Goal: Task Accomplishment & Management: Use online tool/utility

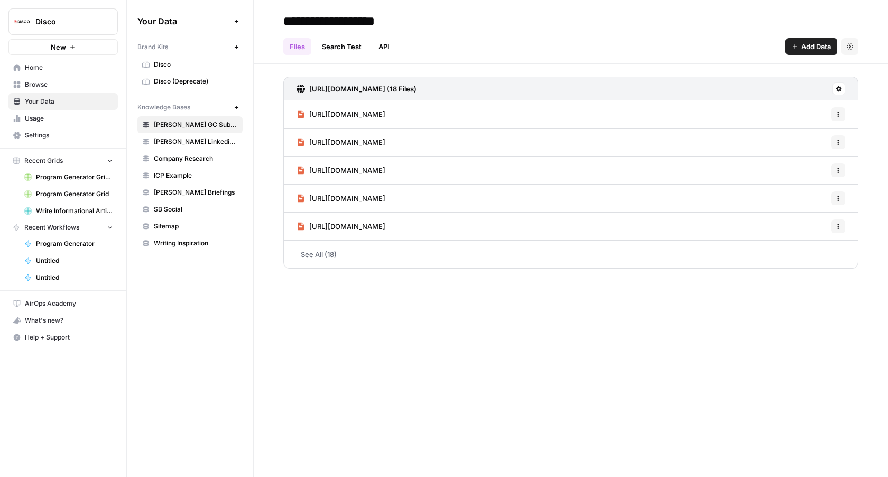
click at [55, 88] on span "Browse" at bounding box center [69, 85] width 88 height 10
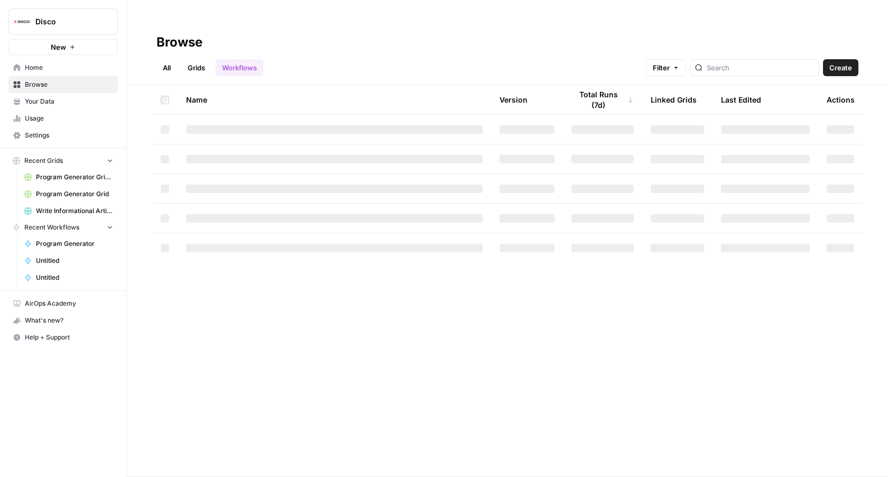
click at [66, 178] on span "Program Generator Grid (1)" at bounding box center [74, 177] width 77 height 10
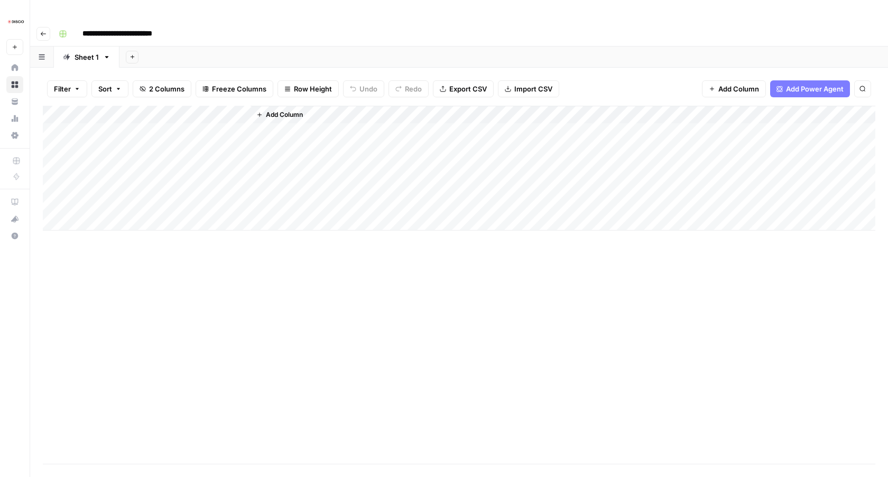
click at [226, 106] on div "Add Column" at bounding box center [459, 168] width 832 height 125
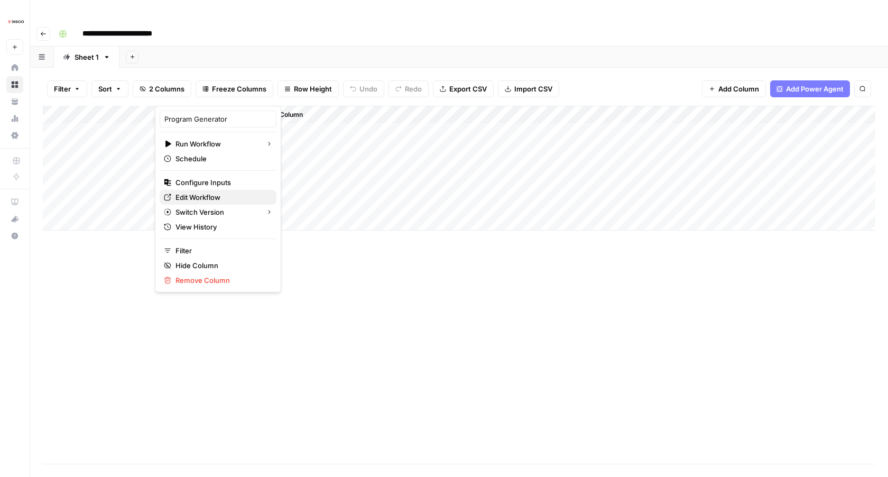
click at [198, 194] on span "Edit Workflow" at bounding box center [221, 197] width 92 height 11
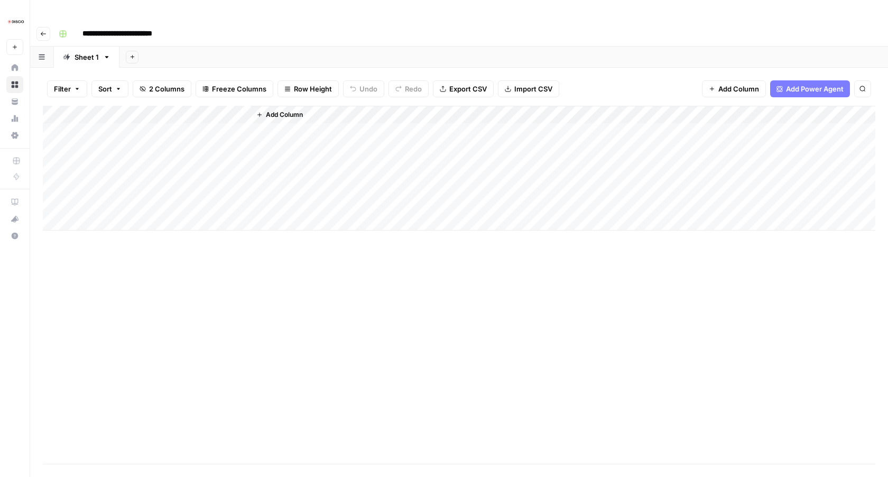
click at [229, 106] on div "Add Column" at bounding box center [459, 168] width 832 height 125
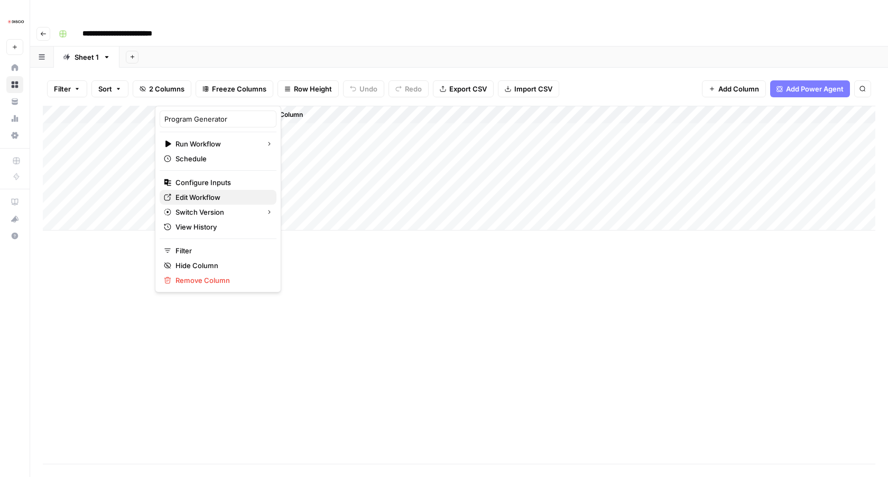
click at [206, 198] on span "Edit Workflow" at bounding box center [221, 197] width 92 height 11
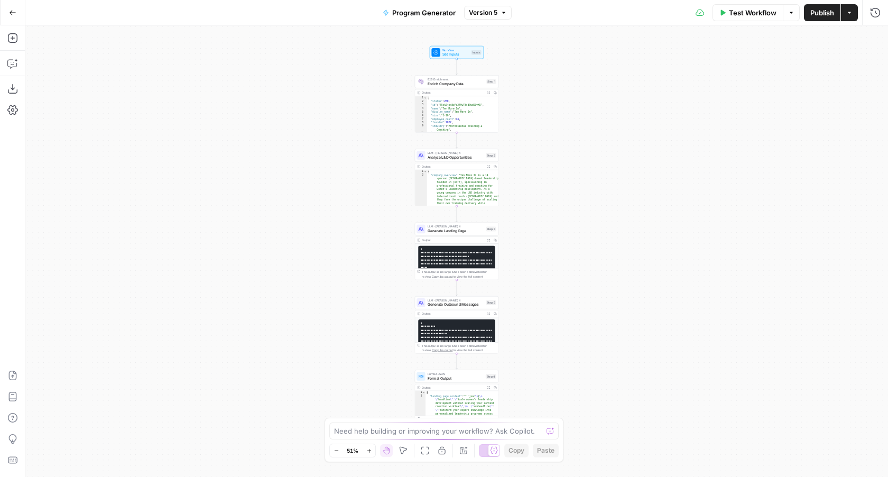
click at [464, 52] on span "Set Inputs" at bounding box center [455, 54] width 27 height 5
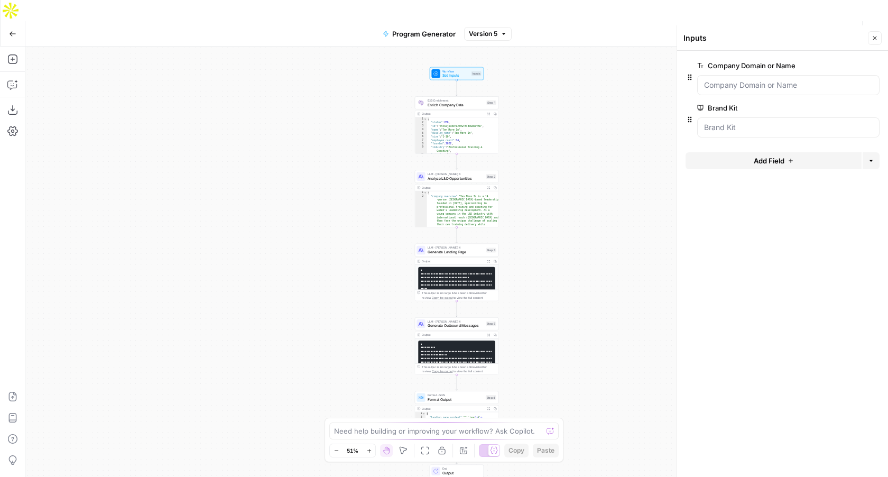
click at [752, 25] on button "Test Workflow" at bounding box center [747, 33] width 71 height 17
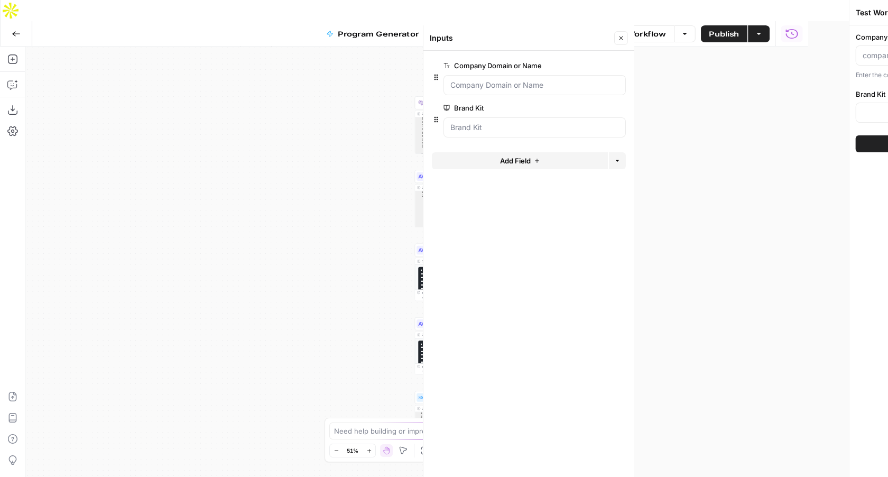
type input "Disco"
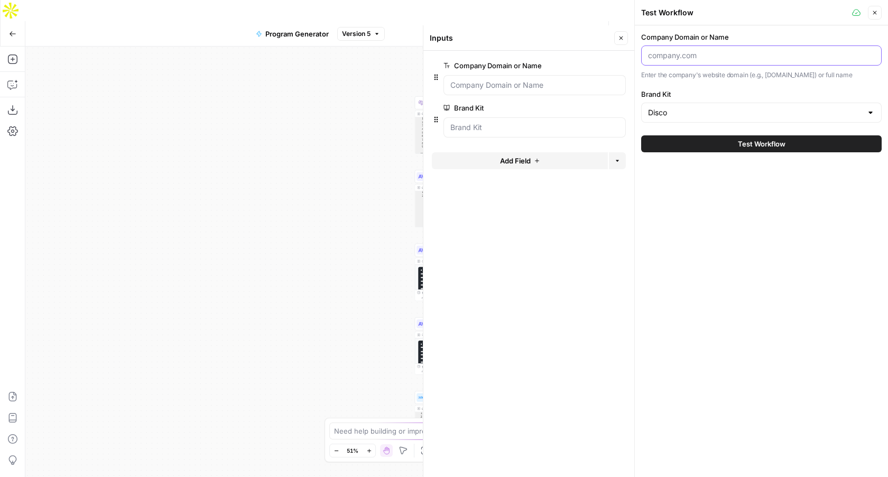
click at [687, 55] on input "Company Domain or Name" at bounding box center [761, 55] width 227 height 11
click at [602, 25] on button "Actions" at bounding box center [595, 33] width 17 height 17
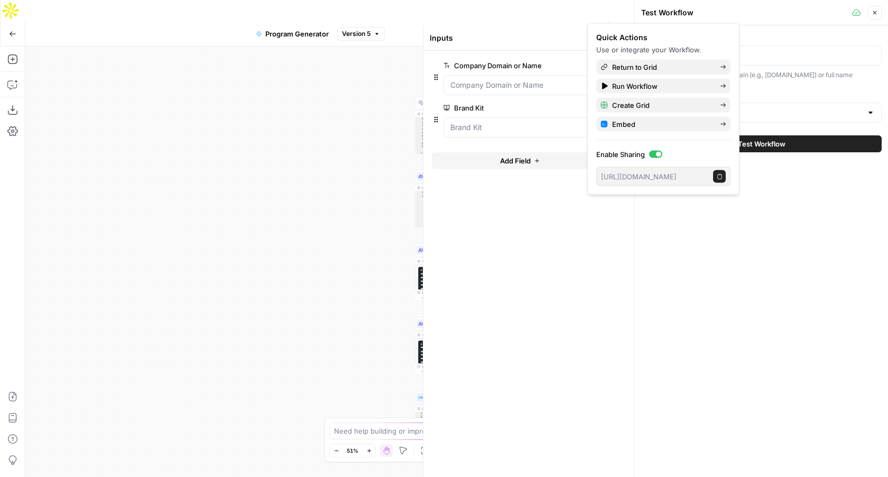
click at [723, 178] on button "Copy public execute URL" at bounding box center [719, 176] width 13 height 13
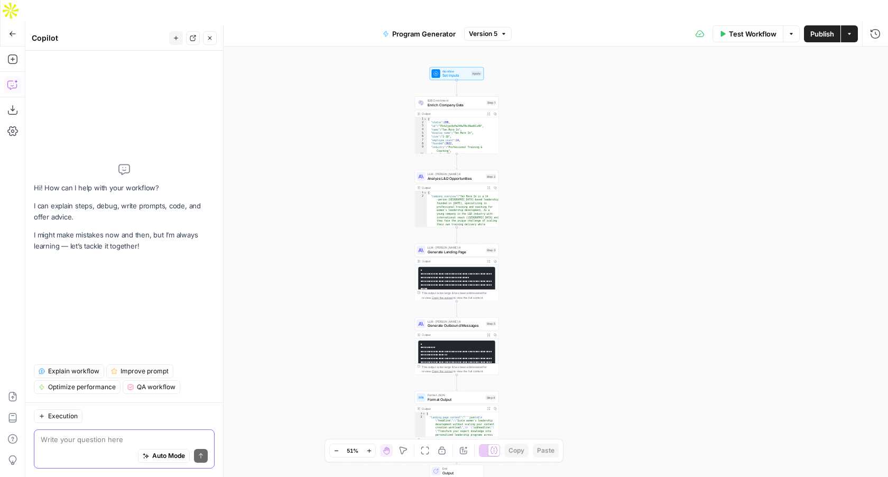
click at [161, 454] on span "Auto Mode" at bounding box center [168, 456] width 33 height 10
click at [142, 434] on textarea at bounding box center [124, 439] width 167 height 11
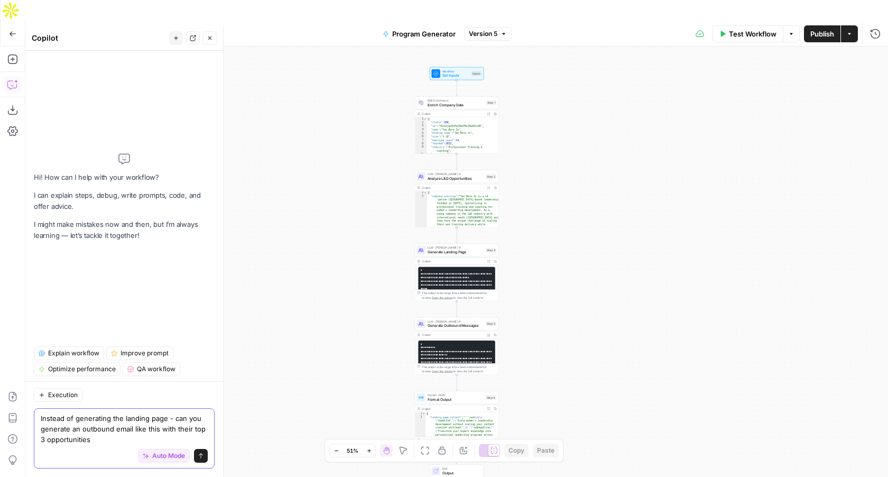
paste textarea "Hi Rachel, We’ve been working with several top learning businesses and training…"
type textarea "Instead of generating the landing page - can you generate an outbound email lik…"
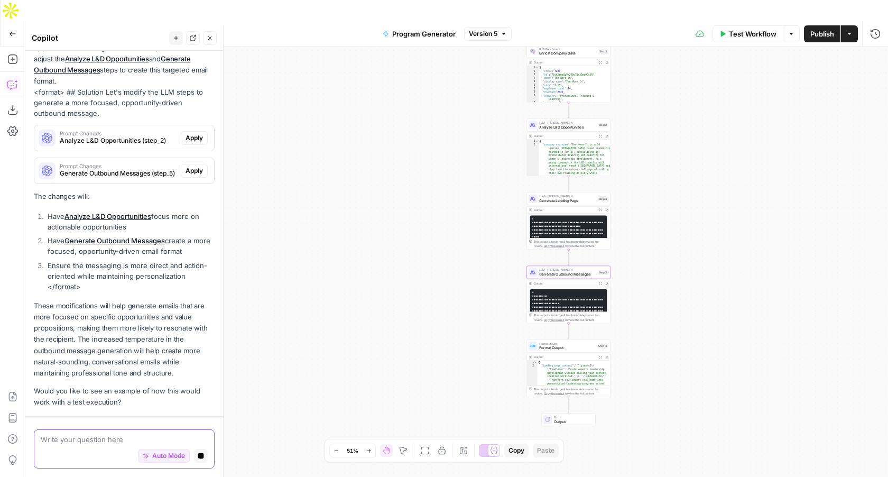
scroll to position [550, 0]
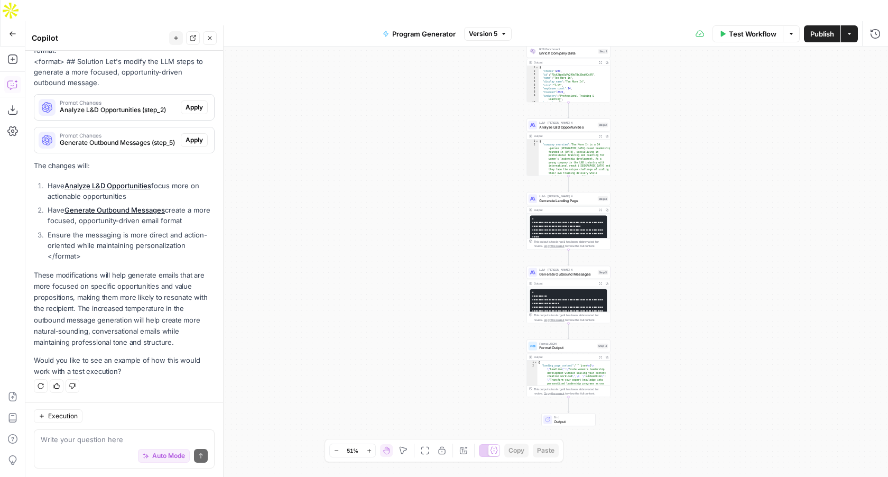
click at [741, 29] on span "Test Workflow" at bounding box center [753, 34] width 48 height 11
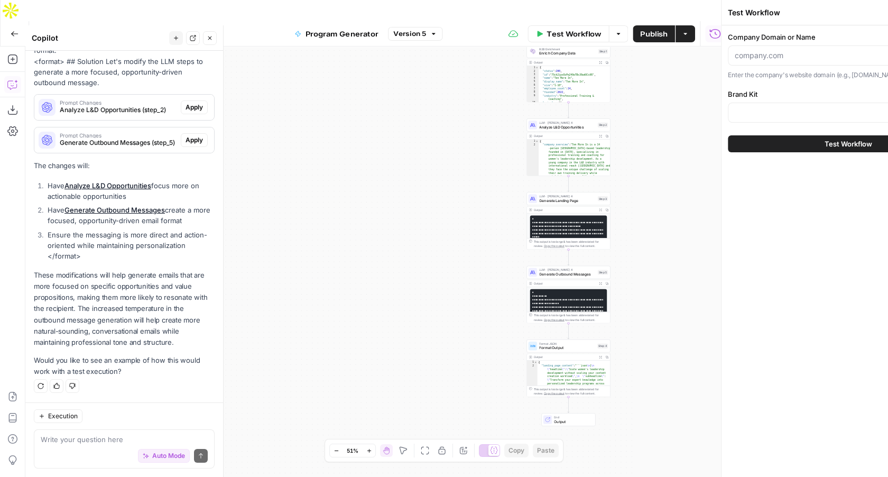
type input "Disco"
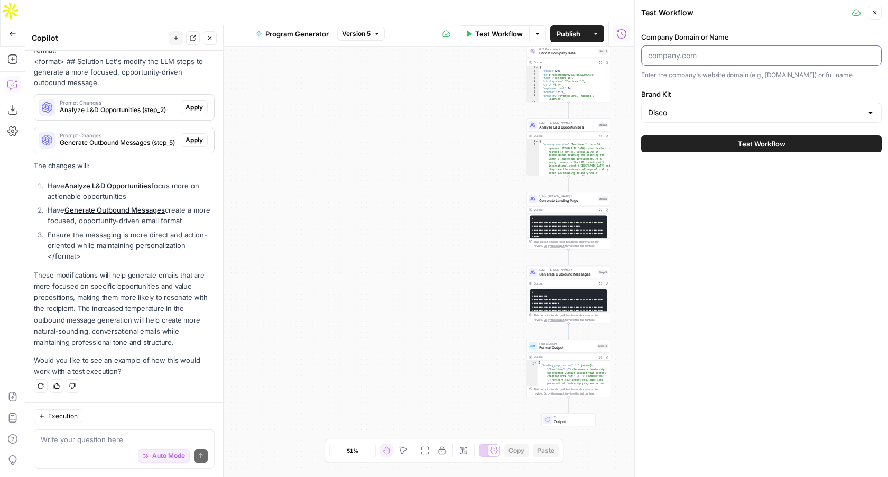
click at [692, 57] on input "Company Domain or Name" at bounding box center [761, 55] width 227 height 11
type input "unifygtm.com"
click at [783, 154] on div "Test Workflow" at bounding box center [761, 144] width 240 height 30
click at [772, 143] on span "Test Workflow" at bounding box center [762, 143] width 48 height 11
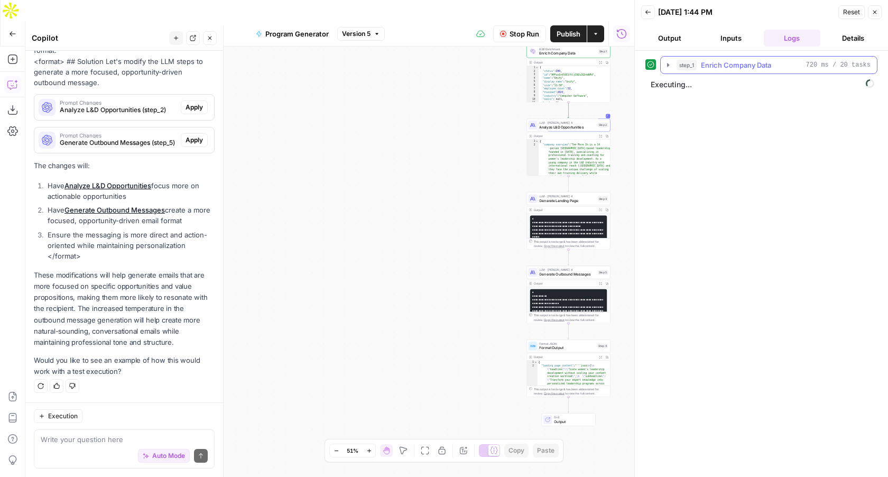
click at [667, 67] on icon "button" at bounding box center [668, 65] width 8 height 8
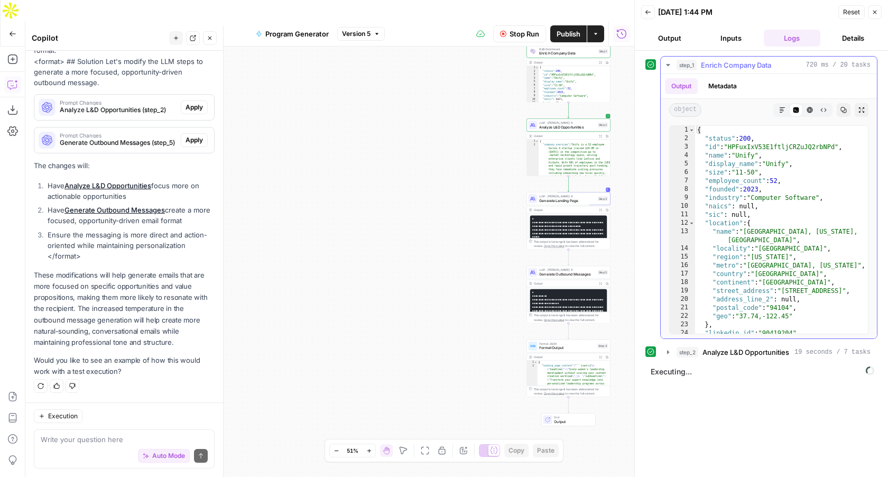
click at [667, 67] on icon "button" at bounding box center [668, 65] width 8 height 8
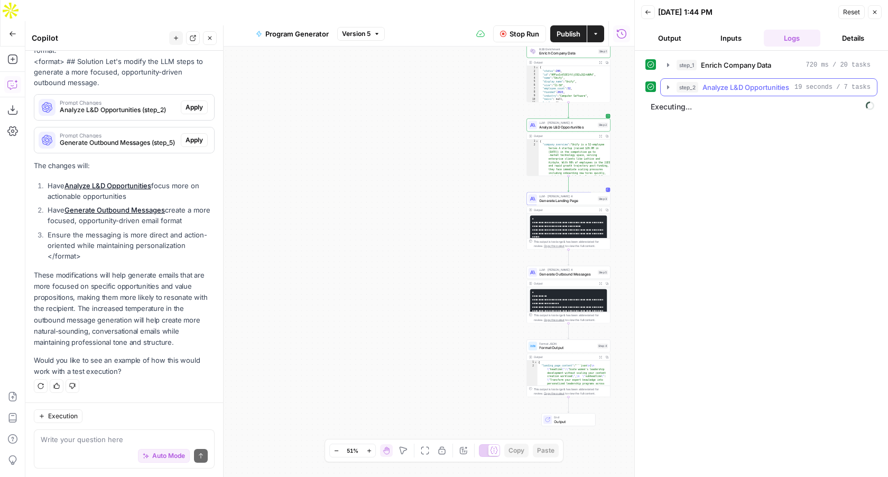
click at [668, 87] on icon "button" at bounding box center [668, 87] width 2 height 4
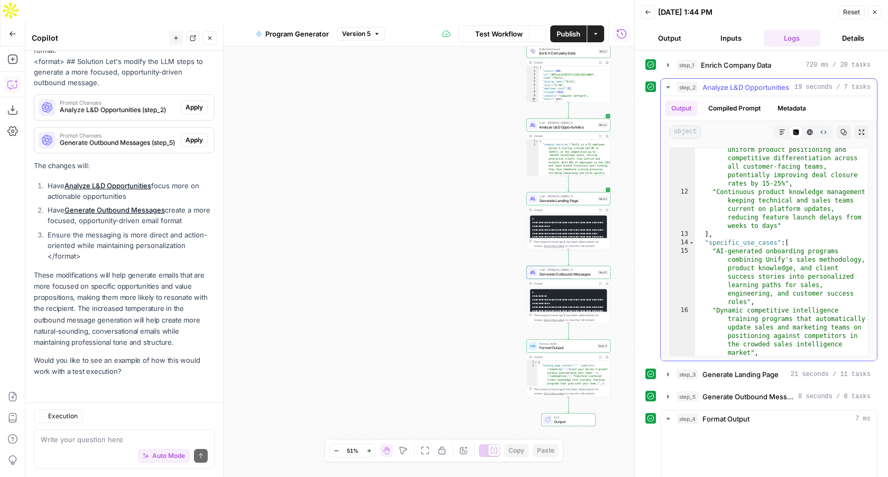
scroll to position [550, 0]
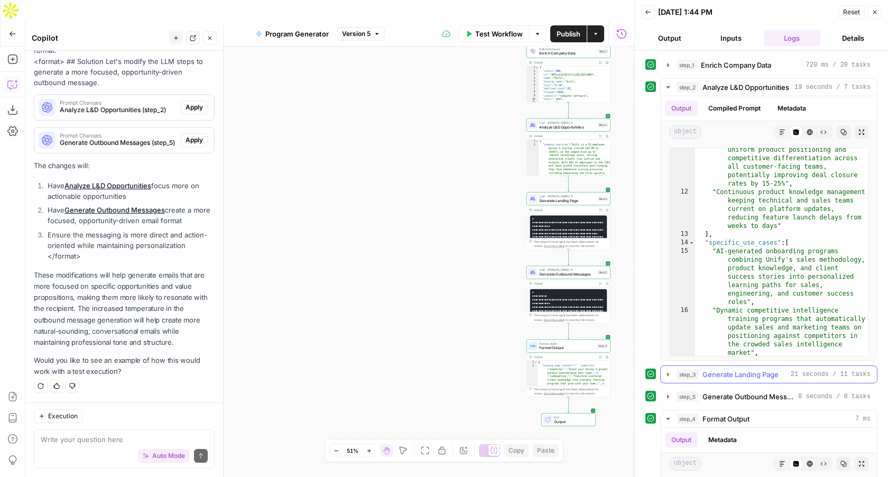
click at [669, 374] on icon "button" at bounding box center [668, 374] width 2 height 4
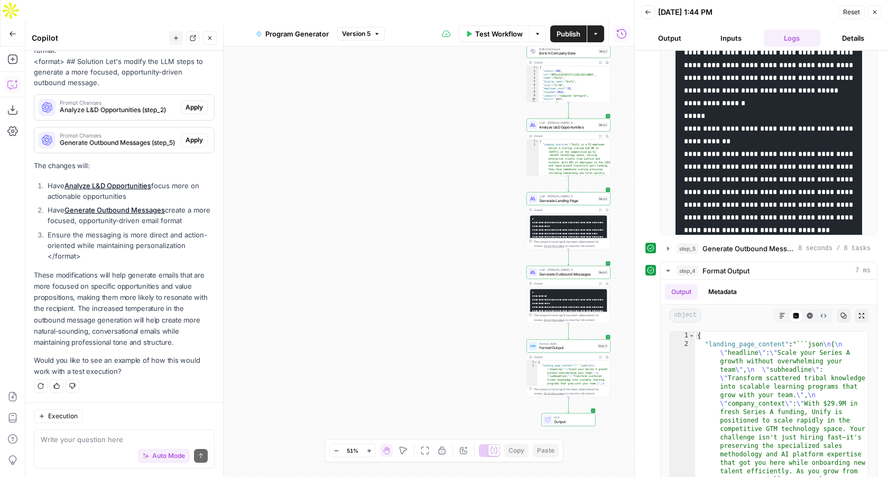
scroll to position [486, 0]
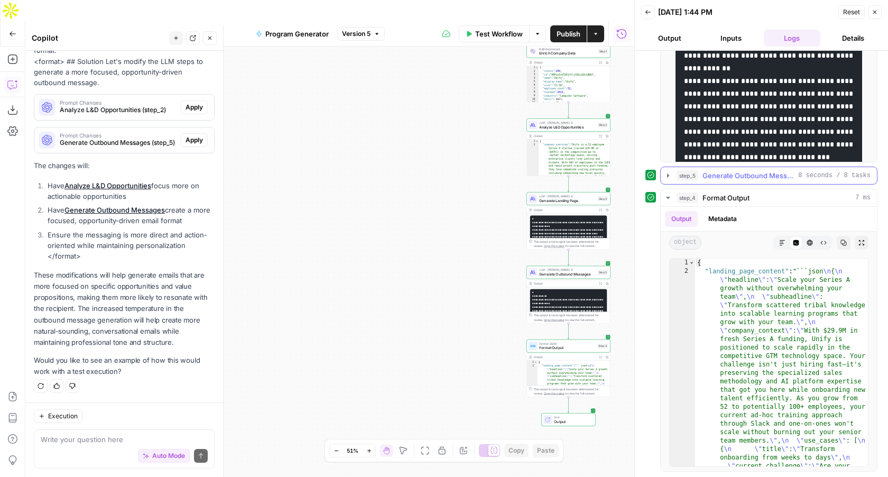
click at [670, 177] on icon "button" at bounding box center [668, 175] width 8 height 8
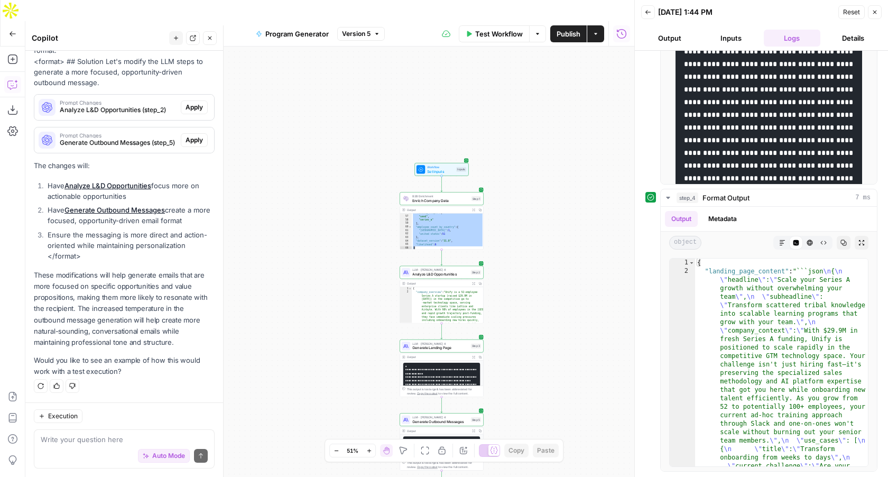
scroll to position [499, 0]
drag, startPoint x: 412, startPoint y: 194, endPoint x: 444, endPoint y: 319, distance: 129.3
click at [444, 319] on div "Workflow Set Inputs Inputs B2B Enrichment Enrich Company Data Step 1 Output Exp…" at bounding box center [556, 278] width 312 height 231
type textarea "**********"
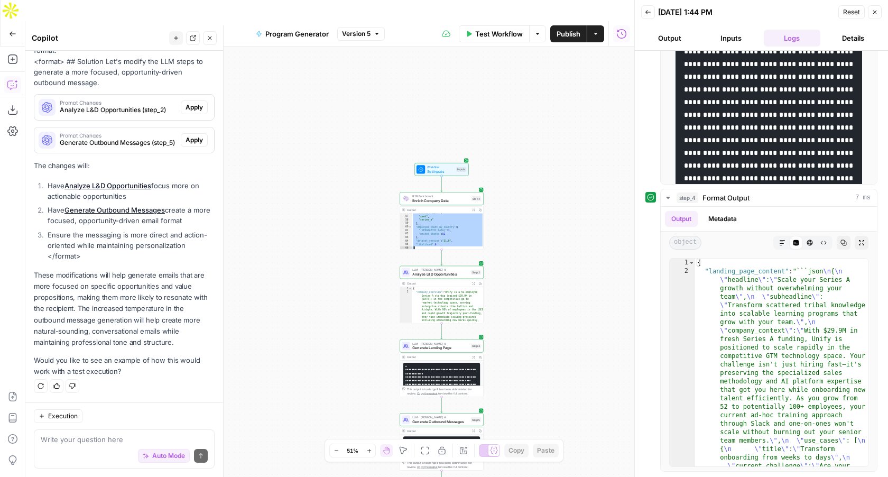
click at [437, 287] on div "{ "company_overview" : "Unify is a 52-employee Series A startup (raised $29.9M …" at bounding box center [448, 337] width 72 height 100
click at [474, 282] on icon "button" at bounding box center [473, 283] width 3 height 3
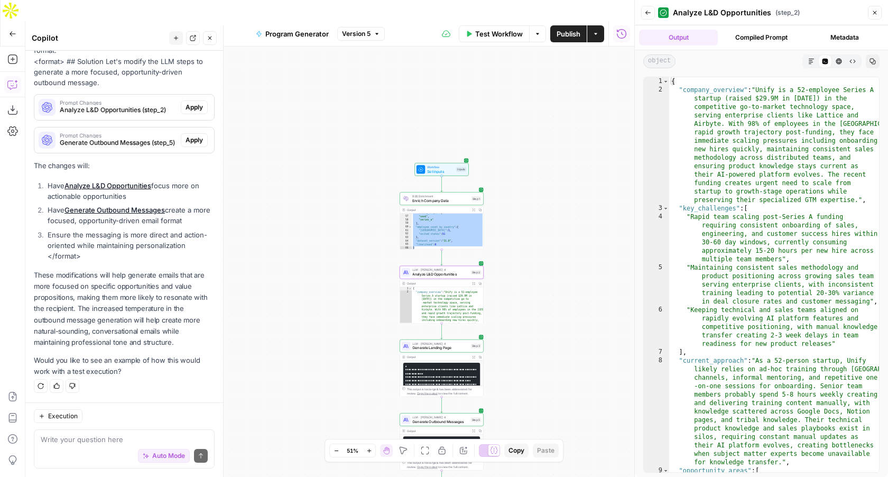
click at [712, 128] on div "{ "company_overview" : "Unify is a 52-employee Series A startup (raised $29.9M …" at bounding box center [774, 295] width 210 height 437
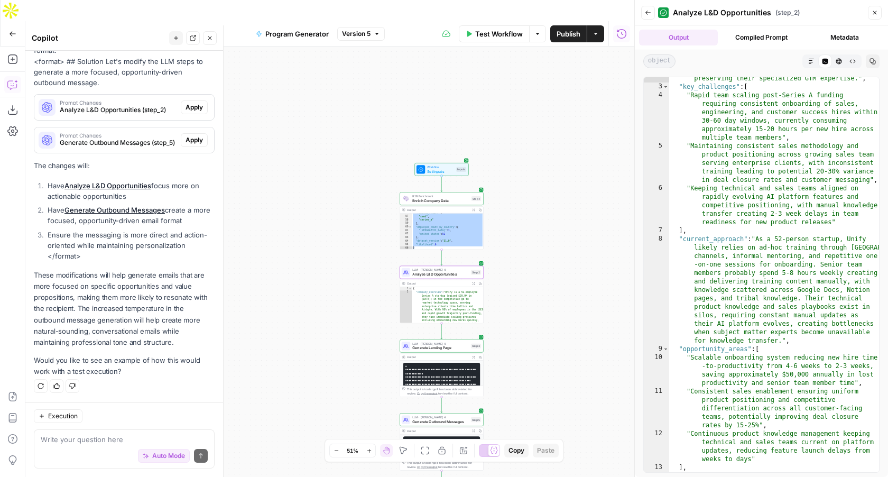
scroll to position [122, 0]
click at [750, 146] on div ""company_overview" : "Unify is a 52-employee Series A startup (raised $29.9M in…" at bounding box center [774, 225] width 210 height 522
type textarea "**********"
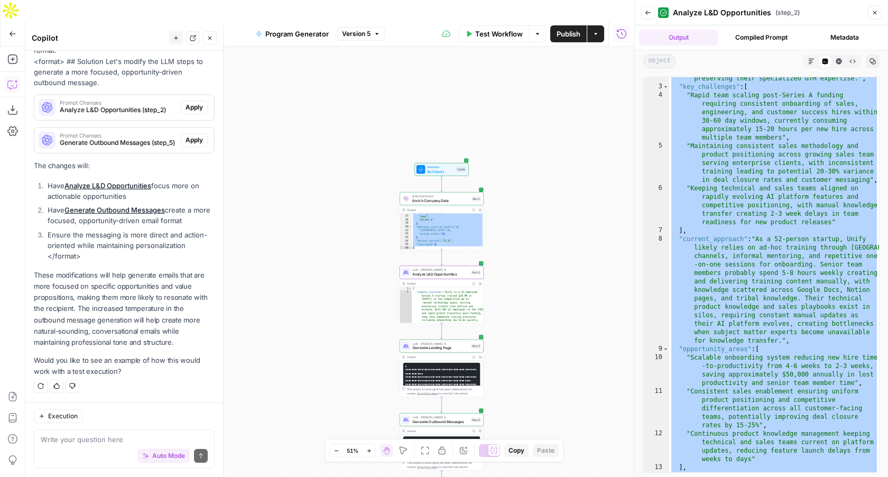
click at [536, 33] on icon "button" at bounding box center [537, 34] width 3 height 2
click at [496, 29] on span "Test Workflow" at bounding box center [499, 34] width 48 height 11
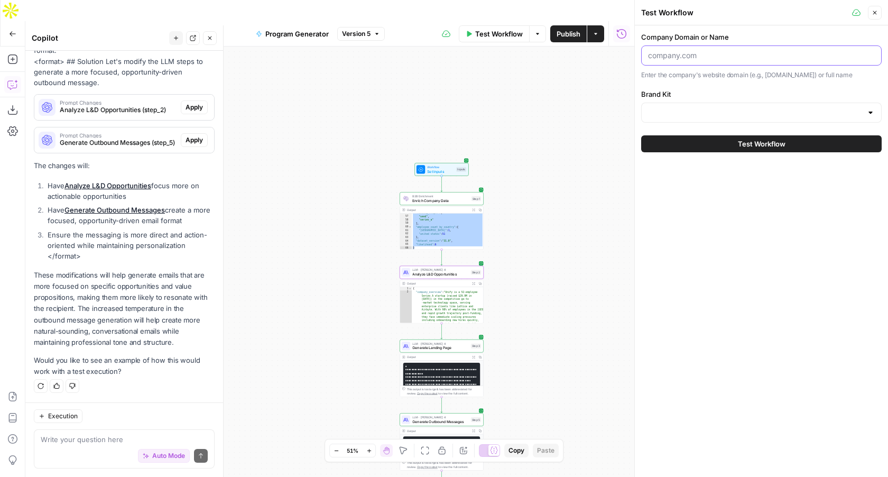
click at [688, 52] on input "Company Domain or Name" at bounding box center [761, 55] width 227 height 11
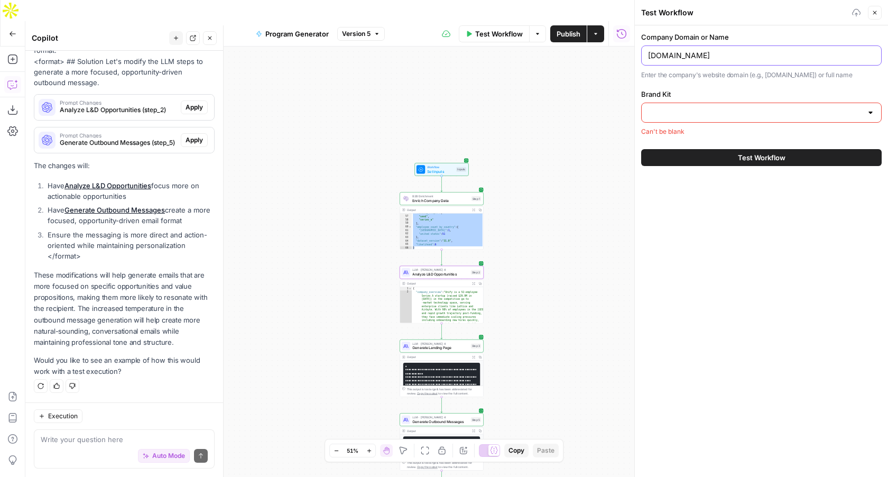
type input "clay.com"
click at [683, 112] on input "Brand Kit" at bounding box center [755, 112] width 214 height 11
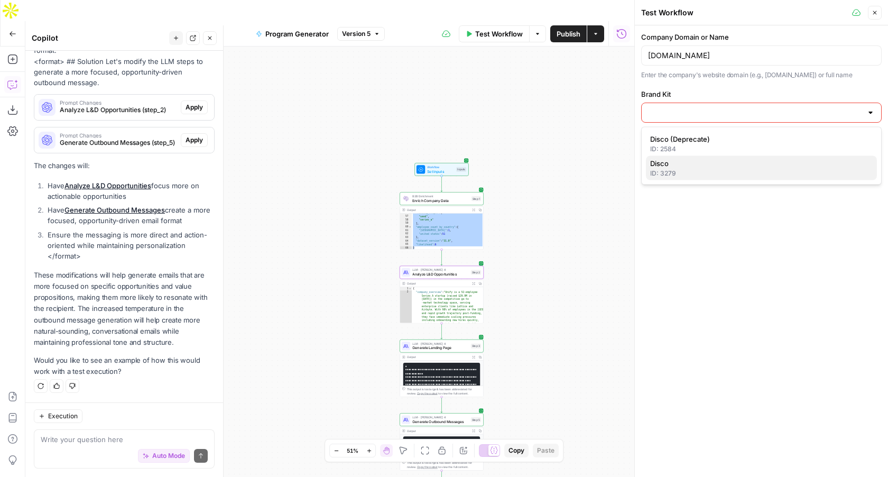
click at [681, 171] on div "ID: 3279" at bounding box center [761, 174] width 222 height 10
type input "Disco"
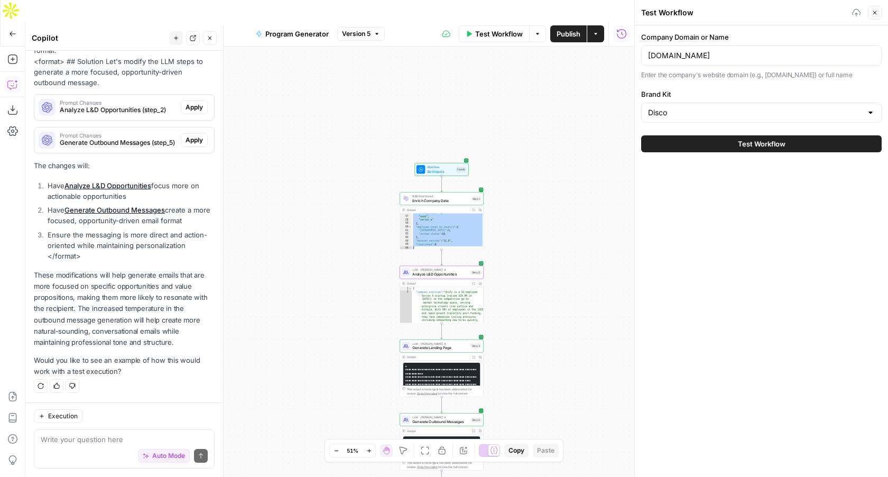
click at [716, 146] on button "Test Workflow" at bounding box center [761, 143] width 240 height 17
click at [769, 143] on span "Test Workflow" at bounding box center [762, 143] width 48 height 11
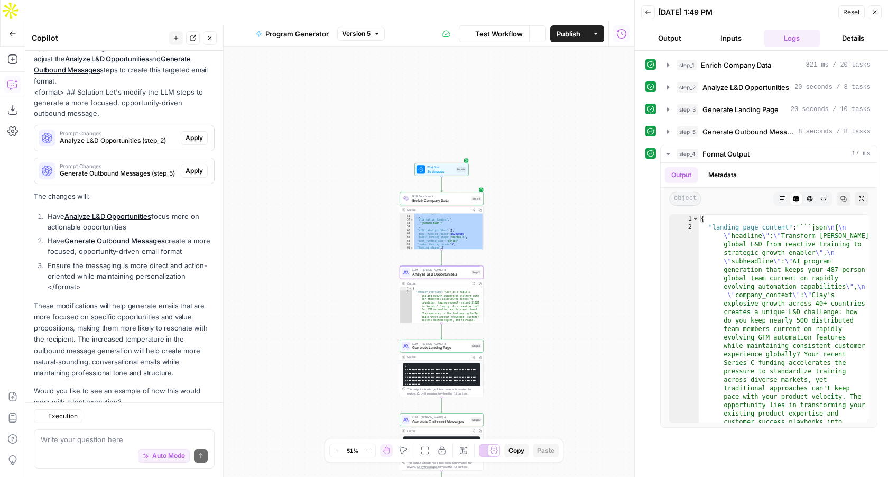
scroll to position [550, 0]
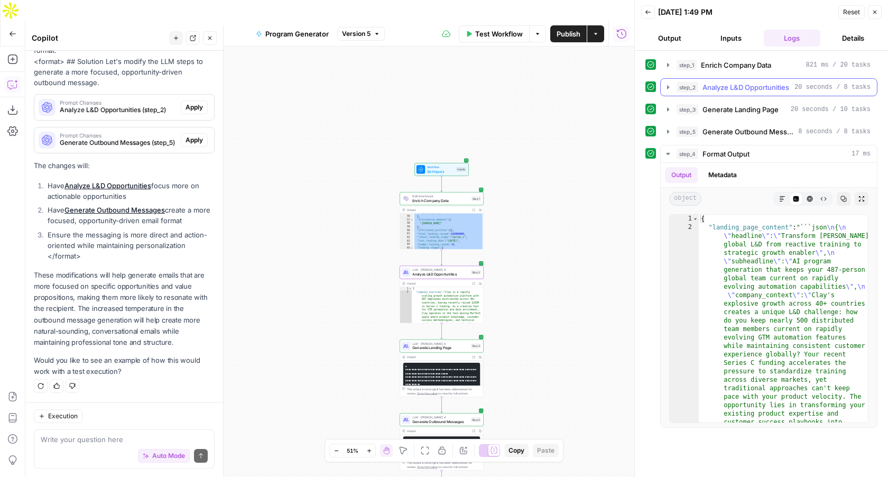
click at [669, 86] on icon "button" at bounding box center [668, 87] width 8 height 8
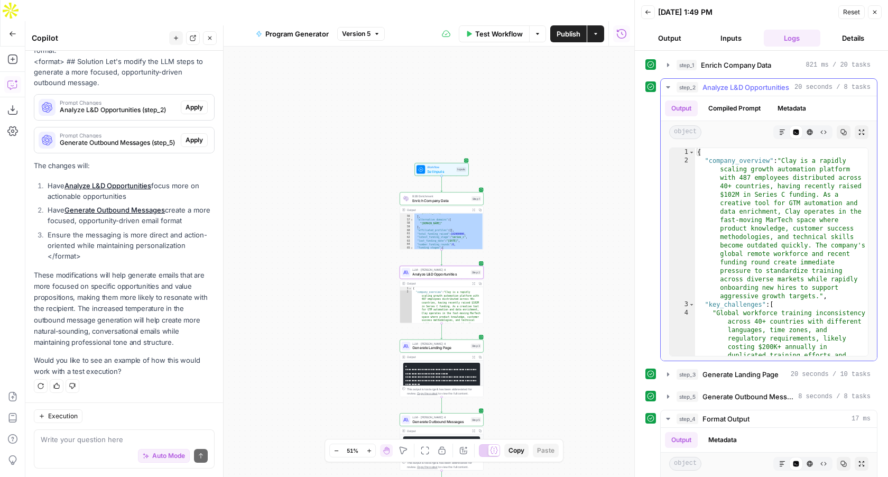
click at [847, 134] on button "Copy" at bounding box center [844, 132] width 14 height 14
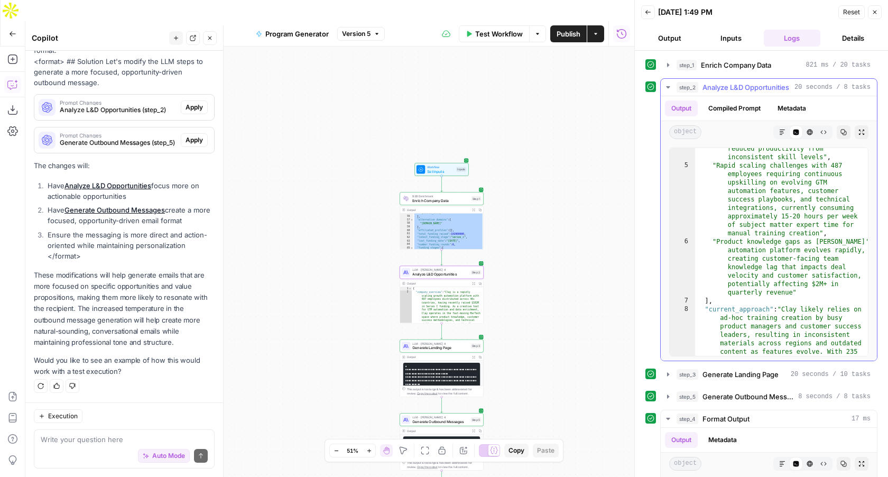
scroll to position [230, 0]
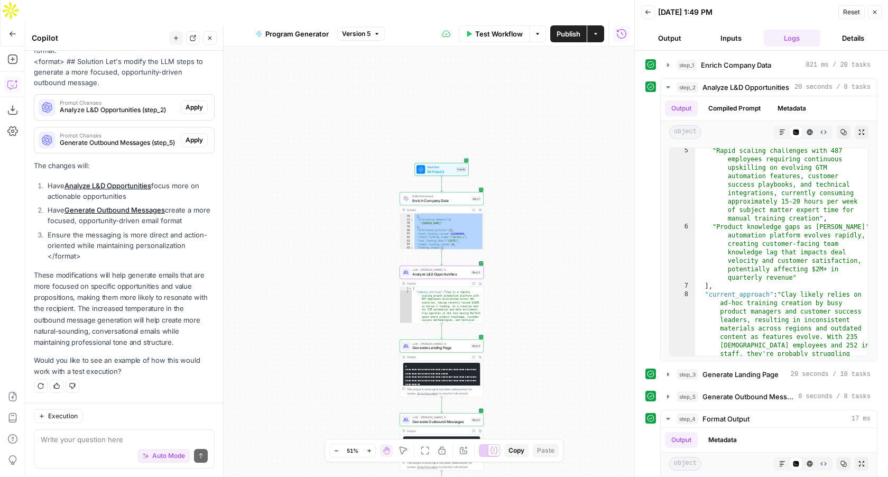
click at [14, 30] on icon "button" at bounding box center [12, 33] width 7 height 7
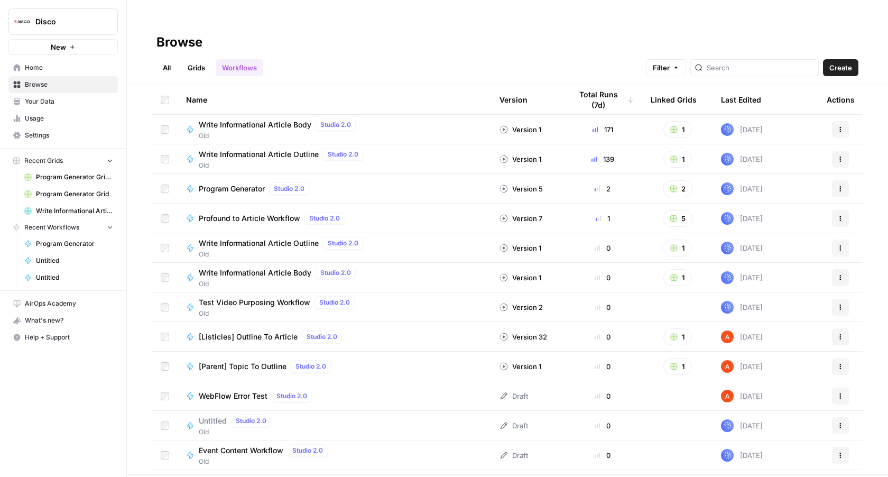
click at [38, 116] on span "Usage" at bounding box center [69, 119] width 88 height 10
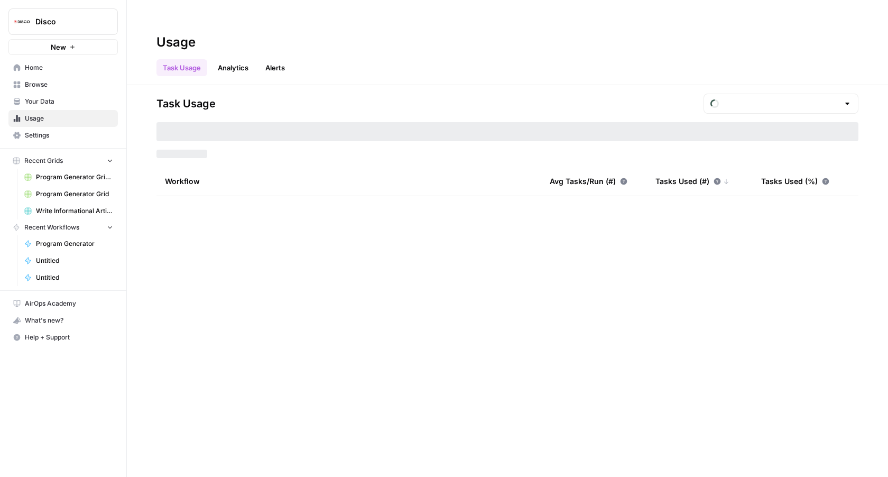
type input "August Tasks"
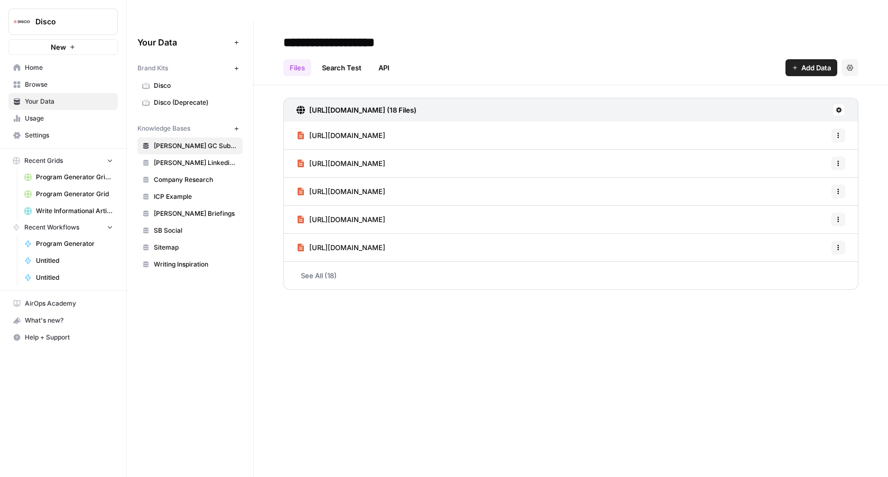
click at [80, 177] on span "Program Generator Grid (1)" at bounding box center [74, 177] width 77 height 10
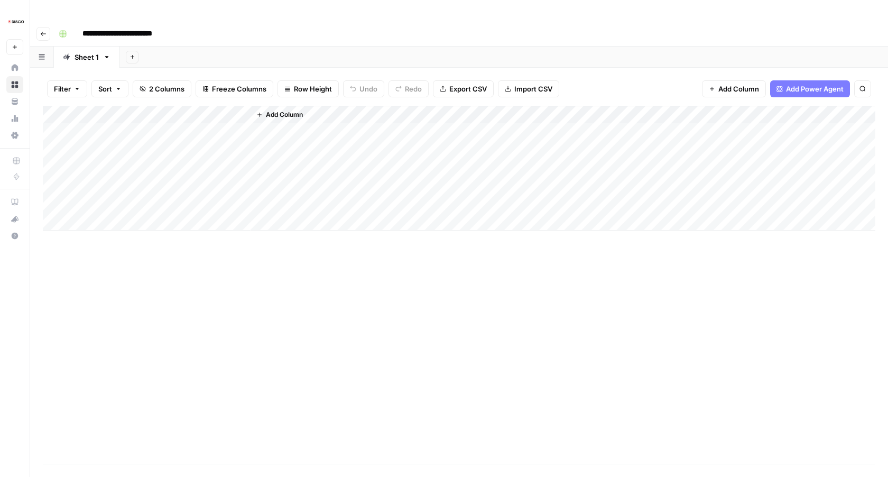
click at [226, 106] on div "Add Column" at bounding box center [459, 168] width 832 height 125
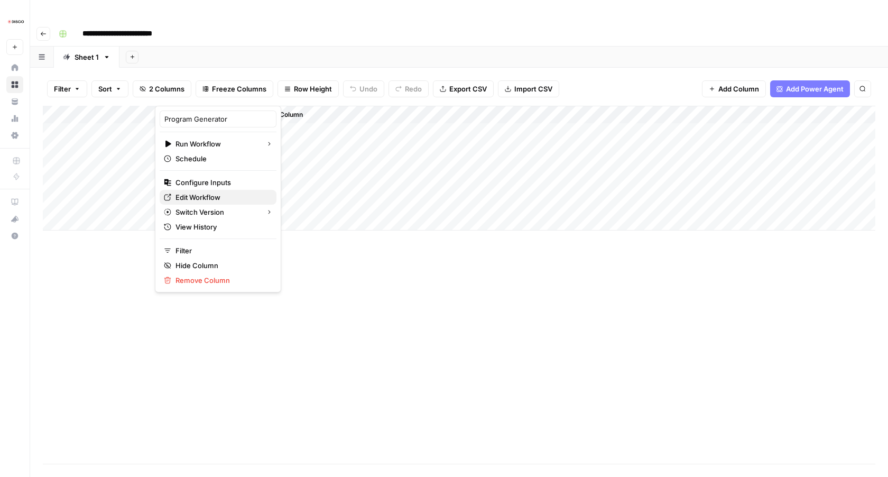
click at [213, 197] on span "Edit Workflow" at bounding box center [221, 197] width 92 height 11
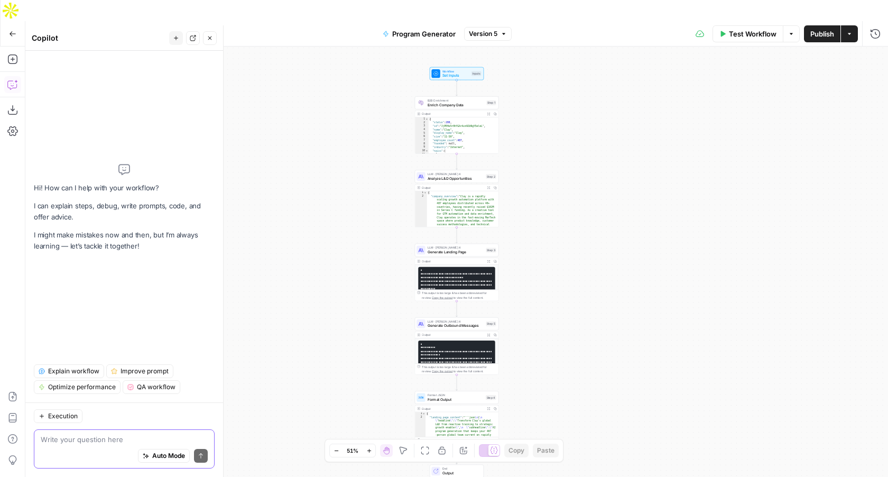
click at [165, 457] on span "Auto Mode" at bounding box center [168, 456] width 33 height 10
click at [146, 439] on textarea at bounding box center [124, 439] width 167 height 11
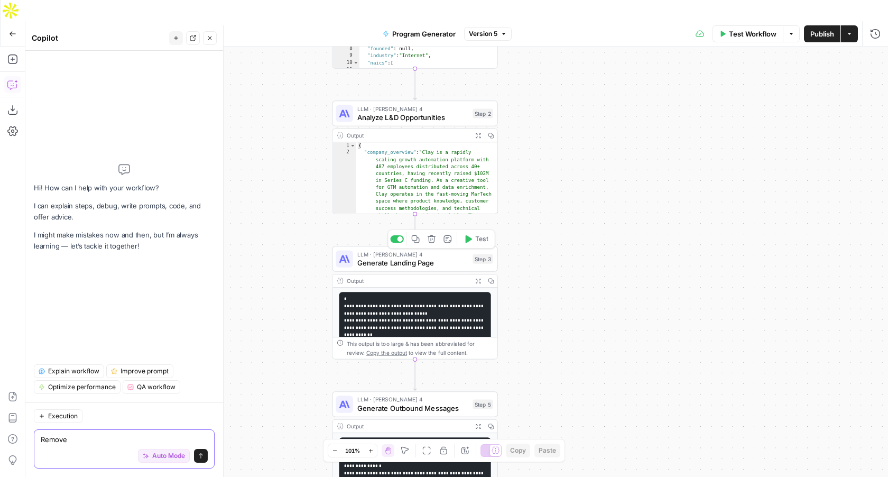
type textarea "Remove"
click at [433, 235] on icon "button" at bounding box center [431, 239] width 8 height 8
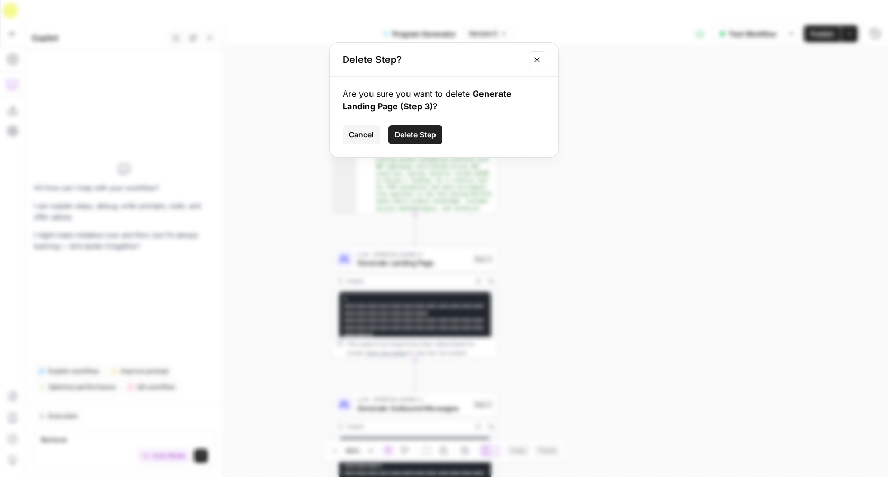
click at [415, 131] on span "Delete Step" at bounding box center [415, 134] width 41 height 11
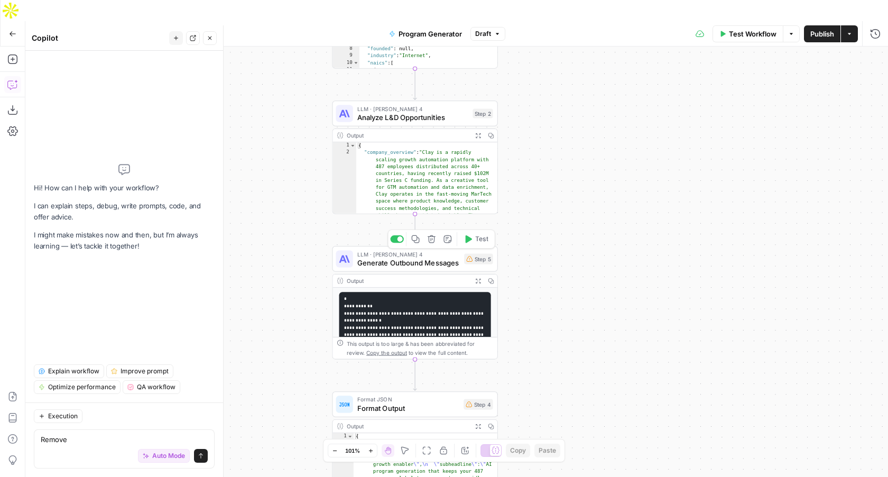
click at [433, 235] on icon "button" at bounding box center [432, 239] width 8 height 8
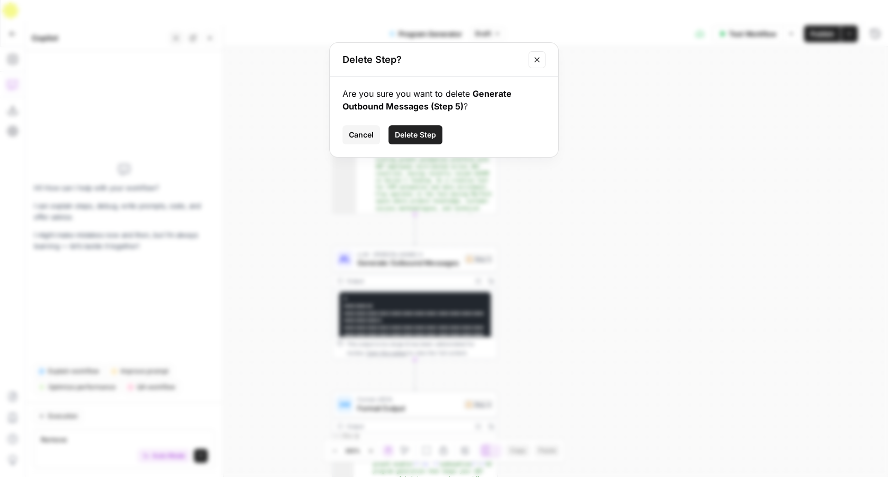
click at [418, 141] on button "Delete Step" at bounding box center [415, 134] width 54 height 19
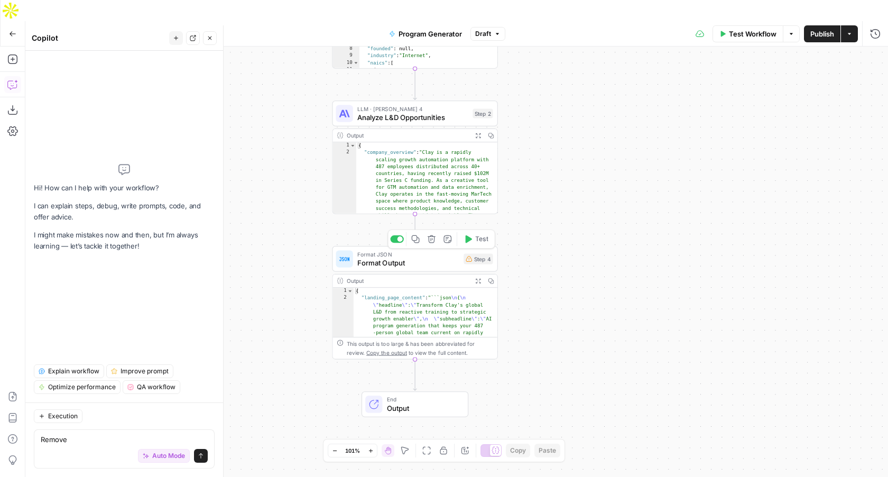
click at [432, 235] on icon "button" at bounding box center [432, 239] width 8 height 8
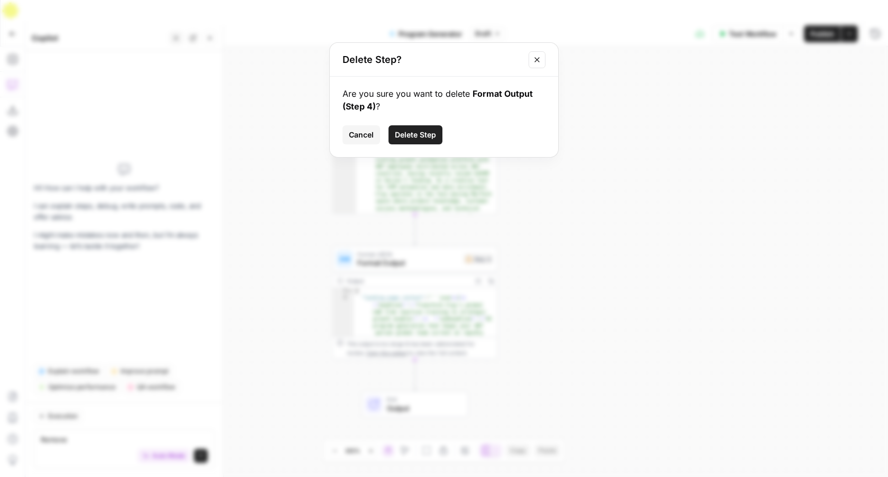
click at [413, 137] on span "Delete Step" at bounding box center [415, 134] width 41 height 11
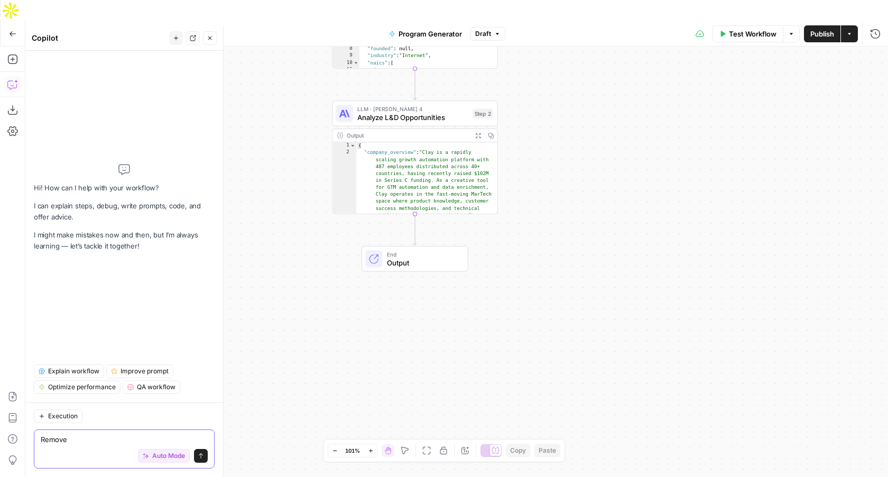
click at [81, 440] on textarea "Remove" at bounding box center [124, 439] width 167 height 11
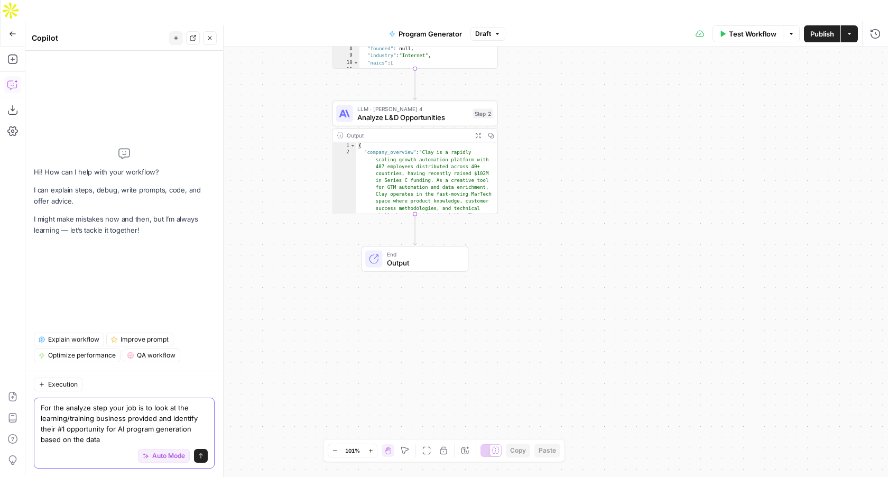
type textarea "For the analyze step your job is to look at the learning/training business prov…"
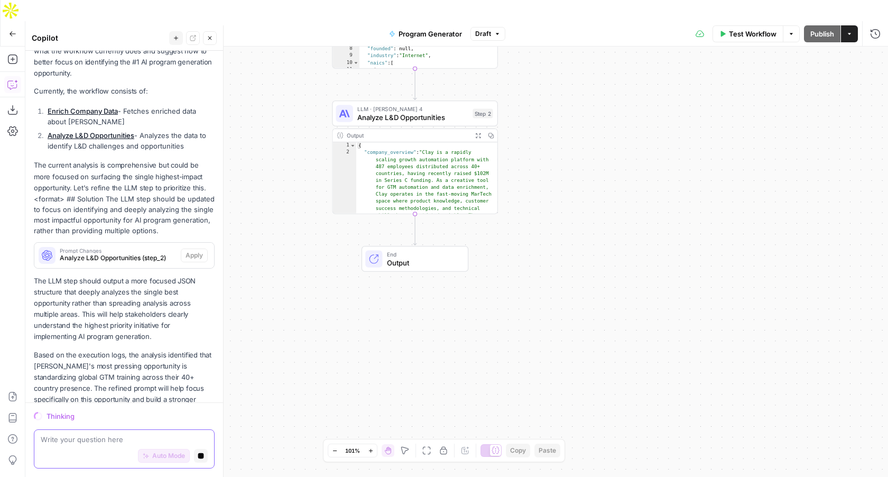
scroll to position [189, 0]
